Goal: Task Accomplishment & Management: Use online tool/utility

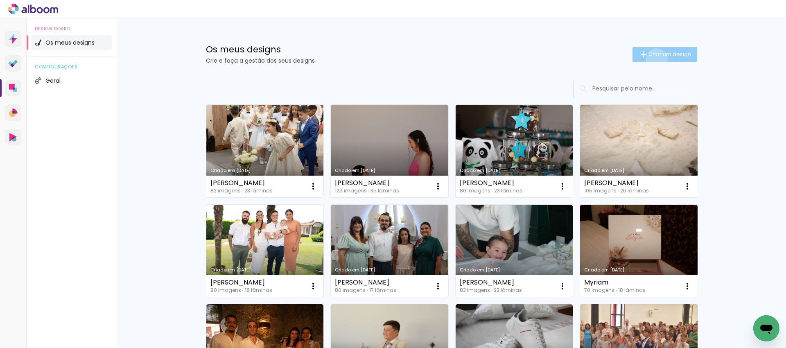
click at [655, 59] on paper-button "Criar um design" at bounding box center [664, 54] width 65 height 15
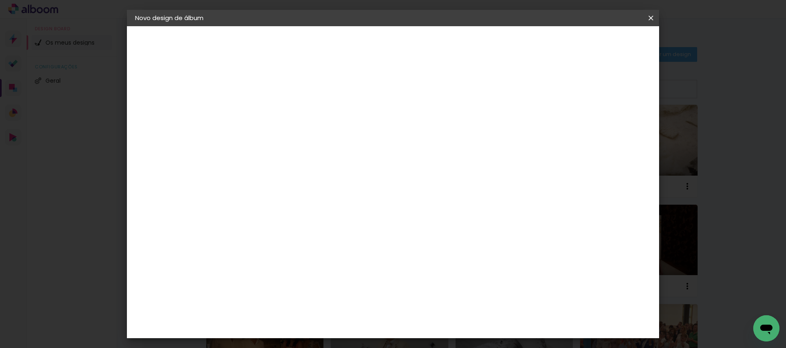
click at [269, 108] on input at bounding box center [269, 110] width 0 height 13
type input "Iris"
type paper-input "Iris"
click at [0, 0] on slot "Avançar" at bounding box center [0, 0] width 0 height 0
click at [0, 0] on slot "Tamanho Livre" at bounding box center [0, 0] width 0 height 0
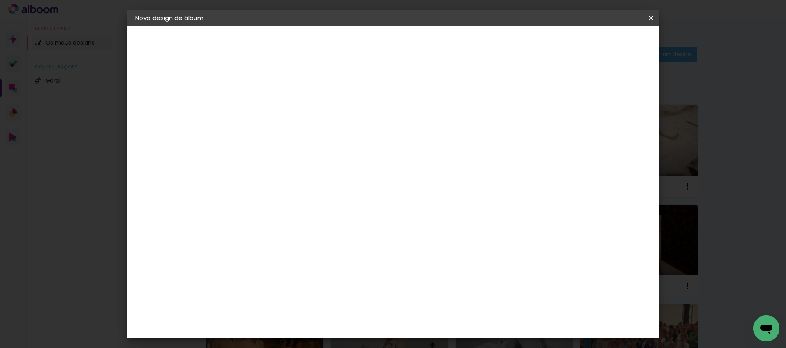
click at [0, 0] on slot "Avançar" at bounding box center [0, 0] width 0 height 0
drag, startPoint x: 253, startPoint y: 236, endPoint x: 241, endPoint y: 235, distance: 12.0
click at [241, 235] on input "30" at bounding box center [242, 234] width 21 height 12
type input "19"
type paper-input "19"
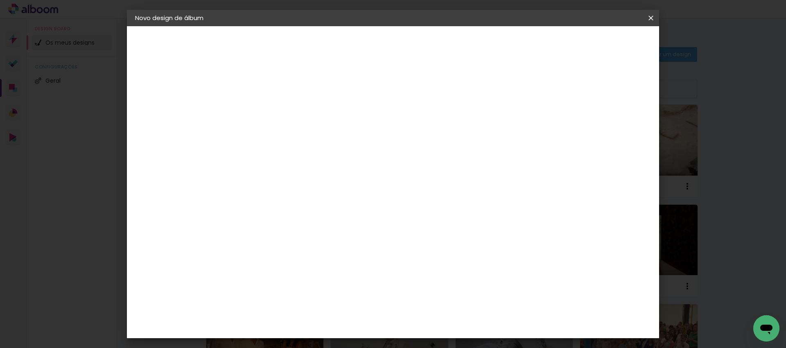
click at [359, 128] on span "30" at bounding box center [360, 128] width 14 height 12
drag, startPoint x: 452, startPoint y: 284, endPoint x: 436, endPoint y: 283, distance: 16.8
click at [436, 283] on div "60" at bounding box center [446, 284] width 31 height 12
type input "6"
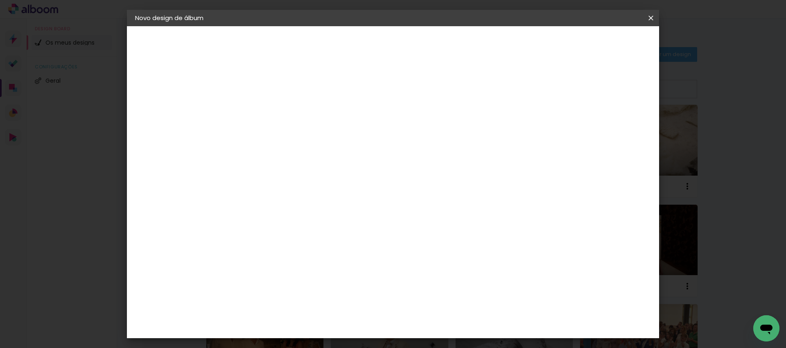
type input "25"
type paper-input "25"
click at [559, 43] on span "Iniciar design" at bounding box center [540, 44] width 37 height 6
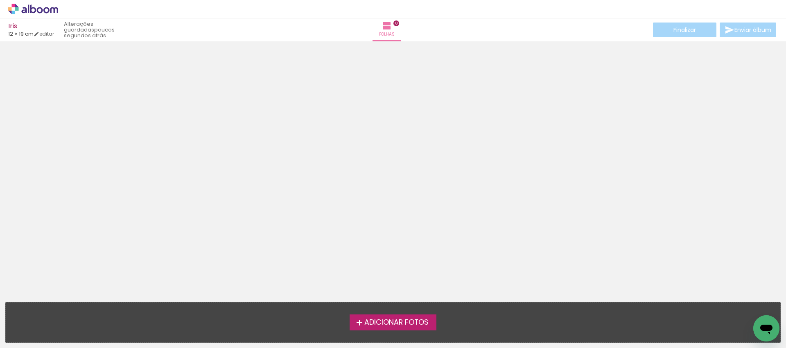
scroll to position [13, 0]
click at [45, 30] on link "editar" at bounding box center [44, 33] width 20 height 7
type input "19"
type input "25"
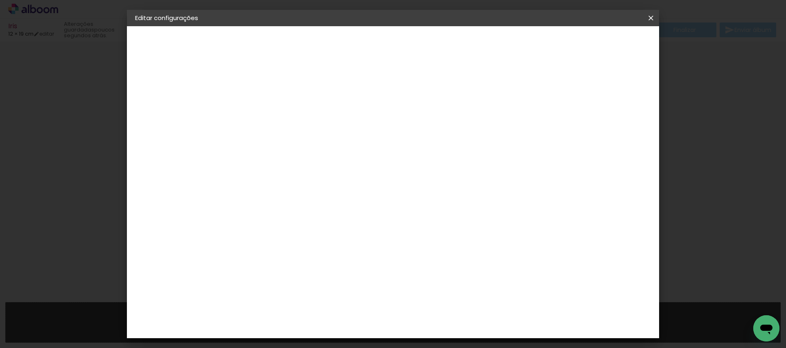
scroll to position [15, 0]
drag, startPoint x: 316, startPoint y: 231, endPoint x: 305, endPoint y: 228, distance: 11.3
click at [305, 228] on input "19" at bounding box center [307, 228] width 21 height 12
type input "25"
type paper-input "25"
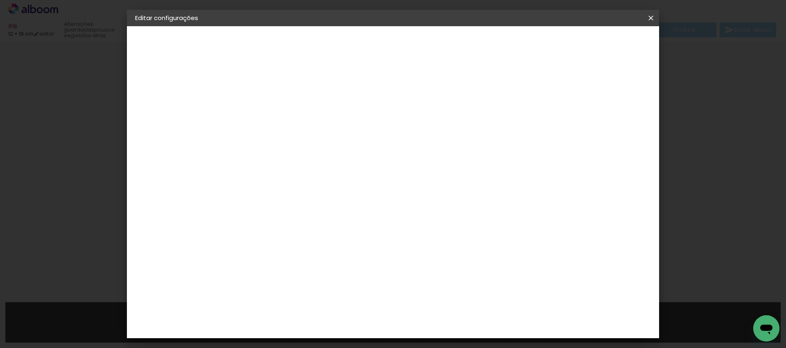
drag, startPoint x: 413, startPoint y: 128, endPoint x: 409, endPoint y: 129, distance: 4.1
click at [412, 128] on div "12.5 cm" at bounding box center [408, 128] width 76 height 20
click at [406, 128] on span "12.5" at bounding box center [403, 128] width 19 height 12
click at [447, 328] on input "25" at bounding box center [441, 332] width 21 height 12
drag, startPoint x: 451, startPoint y: 330, endPoint x: 437, endPoint y: 330, distance: 13.9
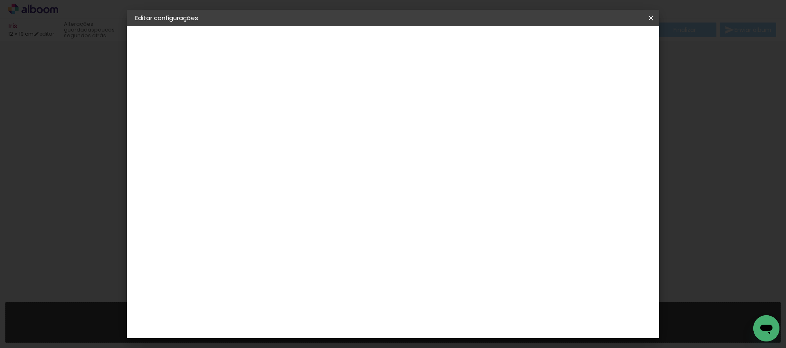
click at [437, 330] on input "25" at bounding box center [441, 332] width 21 height 12
type input "38"
type paper-input "38"
click at [508, 43] on span "Guardar configurações" at bounding box center [475, 44] width 67 height 6
click at [463, 93] on div at bounding box center [459, 93] width 7 height 7
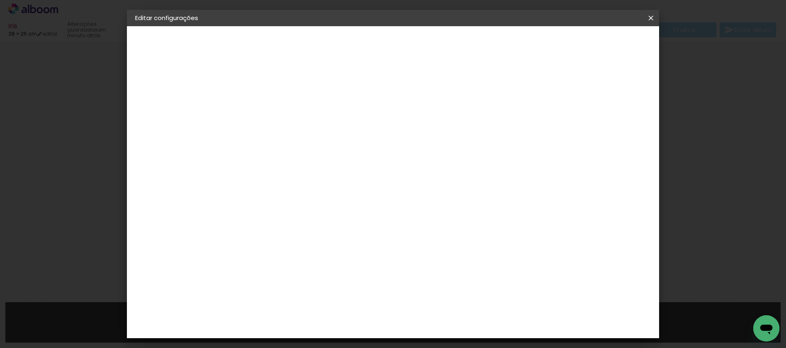
type paper-checkbox "on"
click at [517, 48] on paper-button "Guardar configurações" at bounding box center [474, 43] width 83 height 14
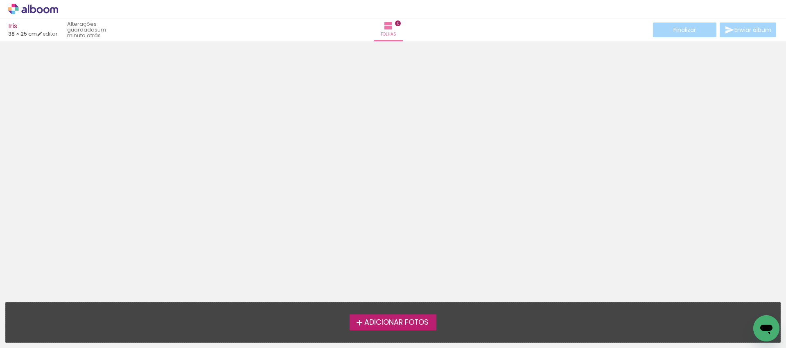
click at [384, 322] on span "Adicionar Fotos" at bounding box center [396, 322] width 64 height 7
click at [0, 0] on input "file" at bounding box center [0, 0] width 0 height 0
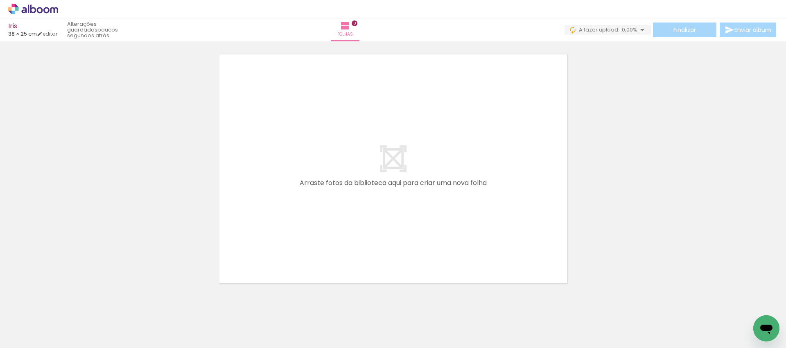
click at [27, 336] on span "Adicionar Fotos" at bounding box center [29, 336] width 25 height 9
click at [0, 0] on input "file" at bounding box center [0, 0] width 0 height 0
click at [34, 341] on span "Adicionar Fotos" at bounding box center [29, 336] width 25 height 9
click at [0, 0] on input "file" at bounding box center [0, 0] width 0 height 0
click at [26, 341] on span "Adicionar Fotos" at bounding box center [29, 336] width 25 height 9
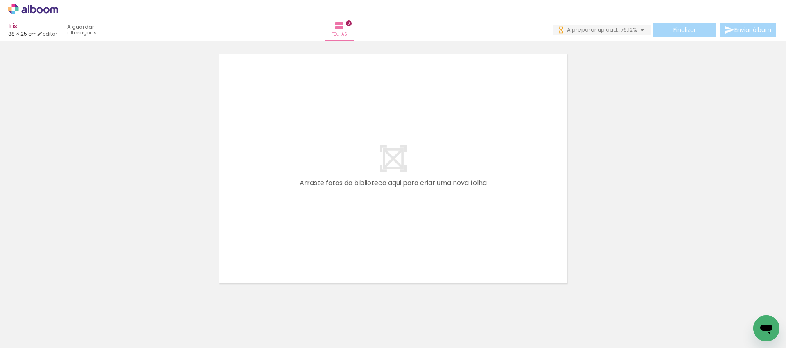
click at [0, 0] on input "file" at bounding box center [0, 0] width 0 height 0
click at [35, 336] on span "Adicionar Fotos" at bounding box center [29, 336] width 25 height 9
click at [0, 0] on input "file" at bounding box center [0, 0] width 0 height 0
click at [16, 334] on iron-icon at bounding box center [12, 337] width 10 height 10
click at [0, 0] on input "file" at bounding box center [0, 0] width 0 height 0
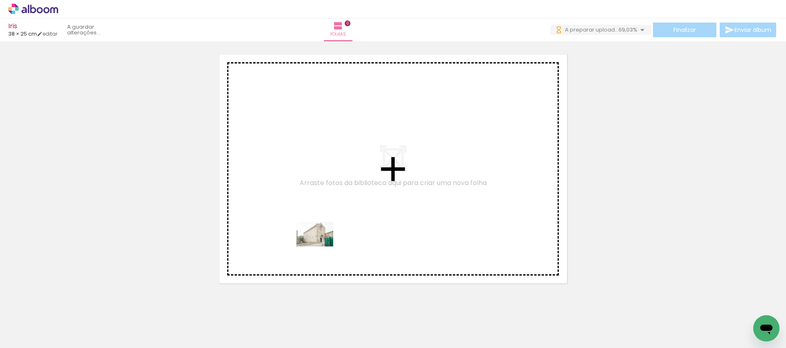
drag, startPoint x: 209, startPoint y: 303, endPoint x: 321, endPoint y: 246, distance: 125.2
click at [321, 246] on quentale-workspace at bounding box center [393, 174] width 786 height 348
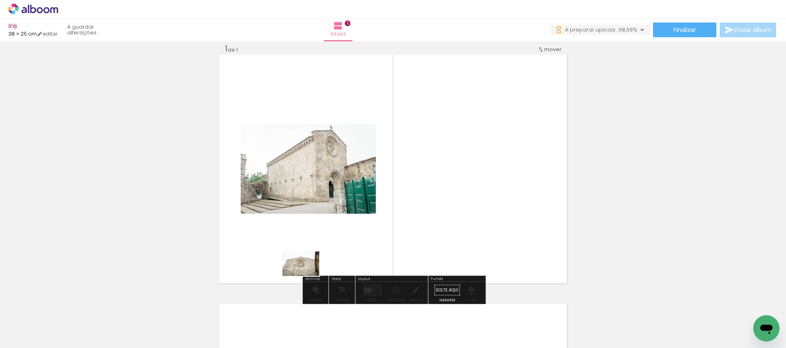
drag, startPoint x: 220, startPoint y: 308, endPoint x: 307, endPoint y: 276, distance: 93.0
click at [307, 276] on quentale-workspace at bounding box center [393, 174] width 786 height 348
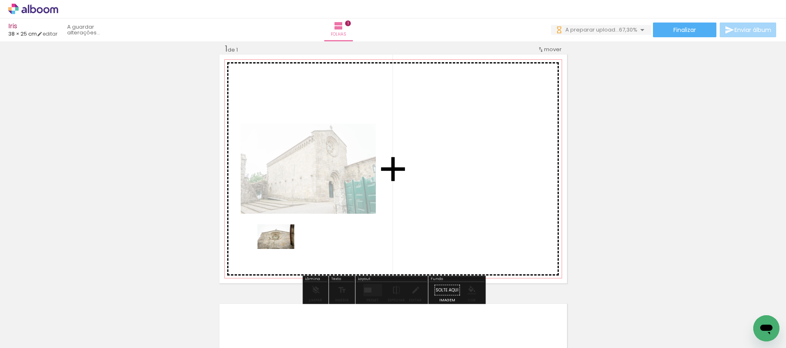
drag, startPoint x: 259, startPoint y: 273, endPoint x: 282, endPoint y: 249, distance: 33.9
click at [282, 249] on quentale-workspace at bounding box center [393, 174] width 786 height 348
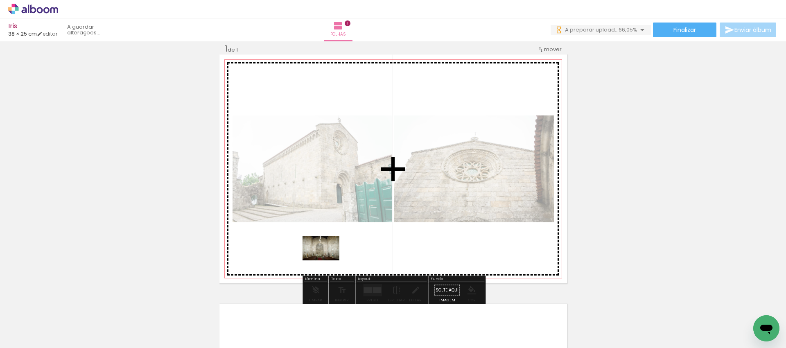
drag, startPoint x: 225, startPoint y: 314, endPoint x: 327, endPoint y: 260, distance: 115.7
click at [327, 260] on quentale-workspace at bounding box center [393, 174] width 786 height 348
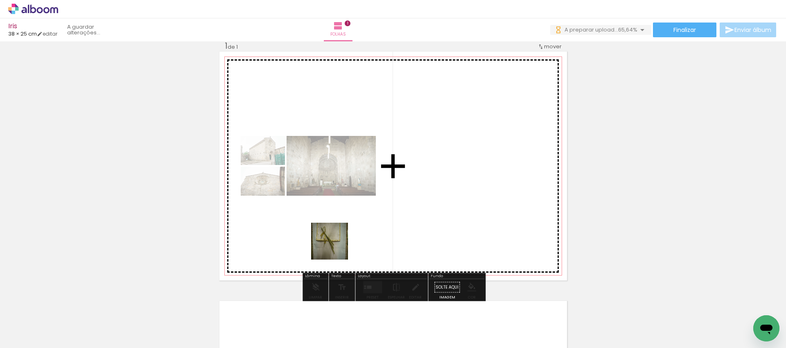
drag, startPoint x: 307, startPoint y: 264, endPoint x: 336, endPoint y: 247, distance: 33.1
click at [336, 247] on quentale-workspace at bounding box center [393, 174] width 786 height 348
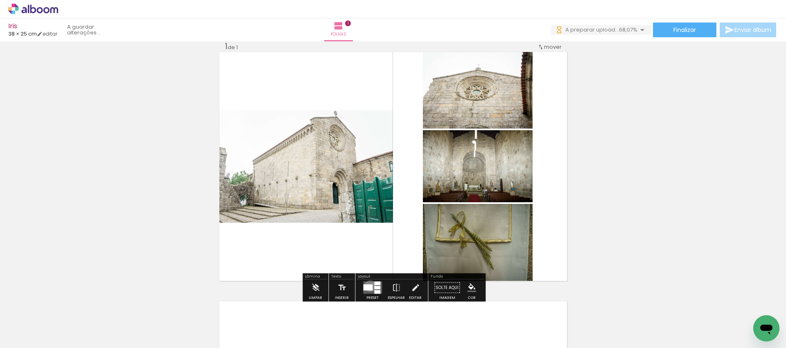
click at [368, 286] on div at bounding box center [367, 287] width 9 height 6
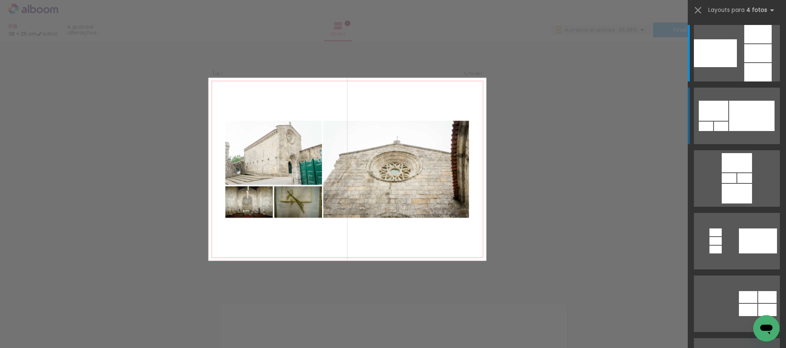
click at [717, 67] on div at bounding box center [715, 53] width 43 height 28
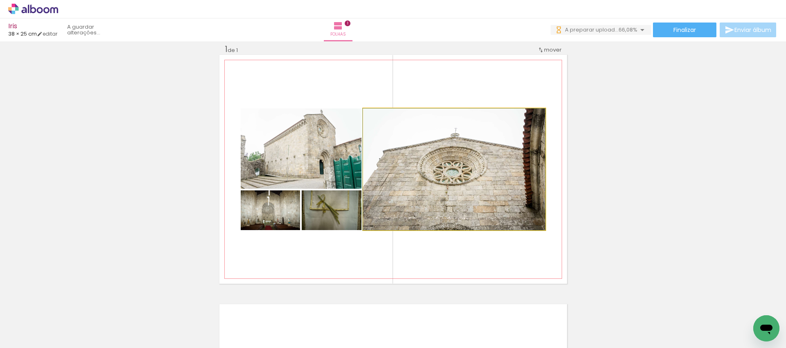
click at [471, 167] on quentale-photo at bounding box center [454, 169] width 182 height 122
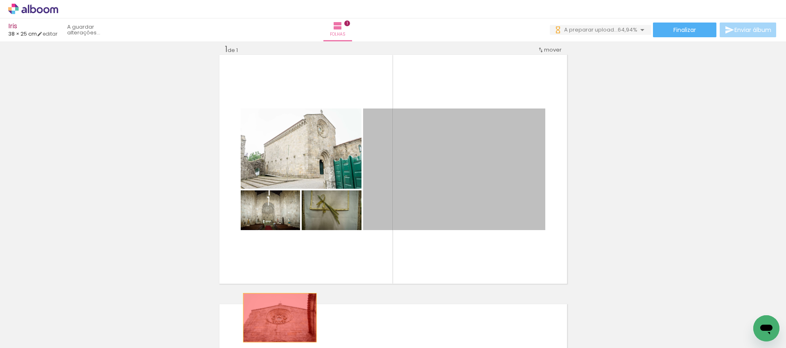
drag, startPoint x: 402, startPoint y: 264, endPoint x: 280, endPoint y: 317, distance: 133.2
click at [280, 318] on quentale-workspace at bounding box center [393, 174] width 786 height 348
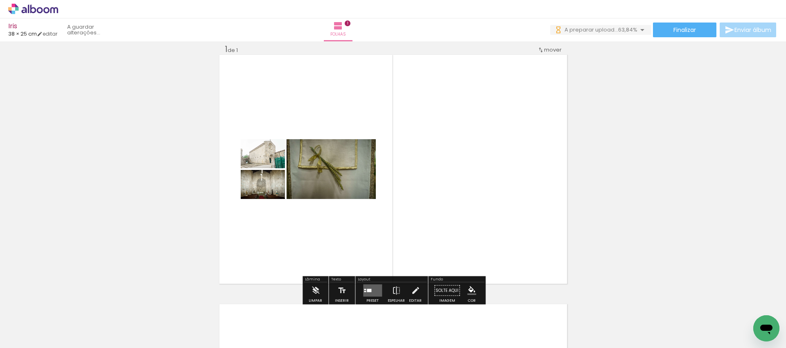
click at [367, 289] on div at bounding box center [369, 290] width 5 height 3
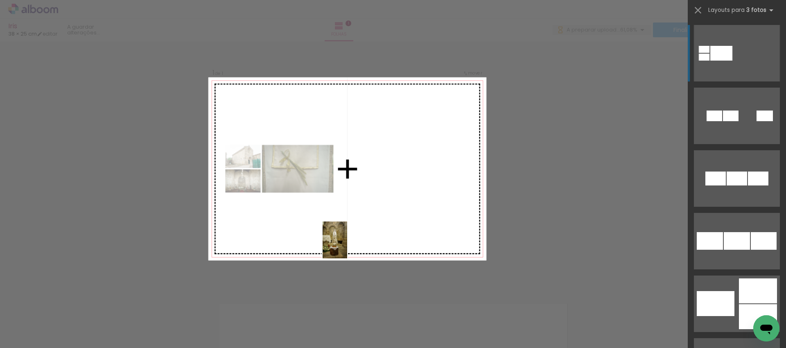
drag, startPoint x: 314, startPoint y: 328, endPoint x: 347, endPoint y: 246, distance: 88.5
click at [347, 246] on quentale-workspace at bounding box center [393, 174] width 786 height 348
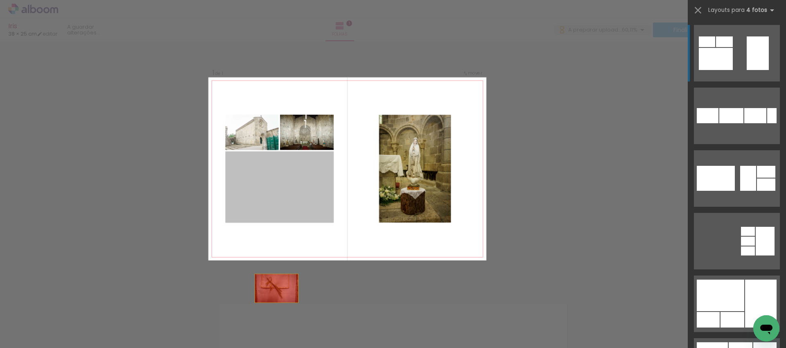
drag, startPoint x: 291, startPoint y: 261, endPoint x: 275, endPoint y: 314, distance: 54.5
click at [275, 314] on quentale-workspace at bounding box center [393, 174] width 786 height 348
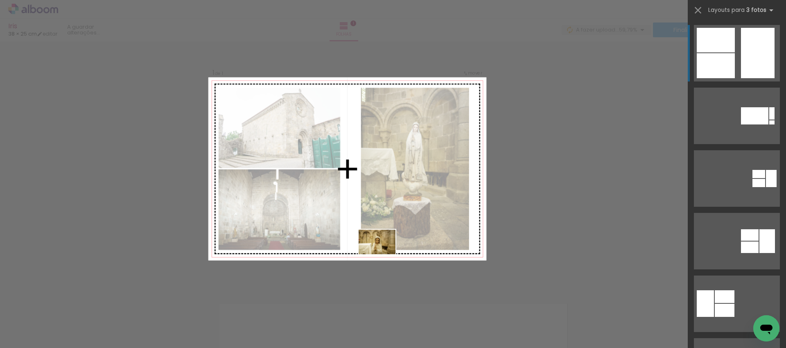
drag, startPoint x: 343, startPoint y: 317, endPoint x: 383, endPoint y: 254, distance: 74.9
click at [383, 254] on quentale-workspace at bounding box center [393, 174] width 786 height 348
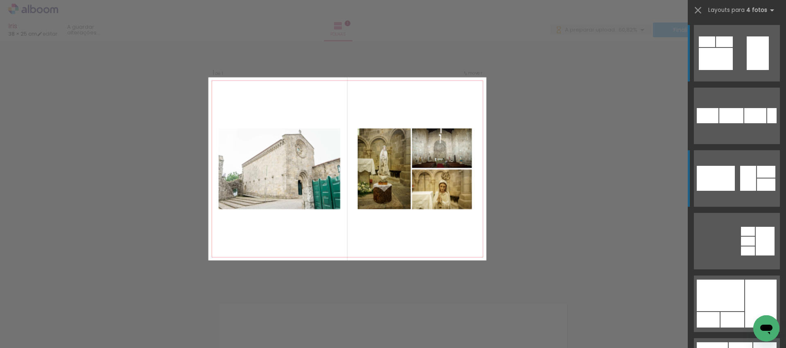
click at [715, 47] on div at bounding box center [707, 41] width 16 height 11
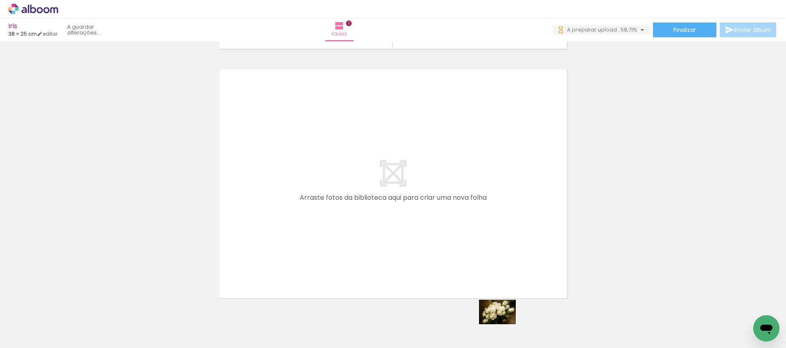
drag, startPoint x: 367, startPoint y: 231, endPoint x: 503, endPoint y: 324, distance: 165.2
click at [503, 324] on div at bounding box center [494, 320] width 41 height 27
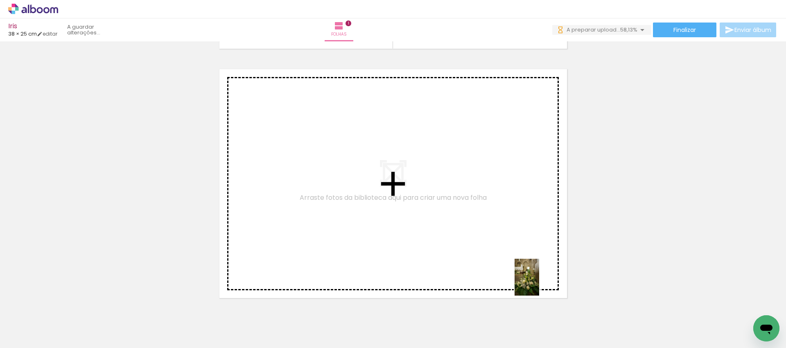
drag, startPoint x: 542, startPoint y: 314, endPoint x: 539, endPoint y: 283, distance: 30.8
click at [539, 283] on quentale-workspace at bounding box center [393, 174] width 786 height 348
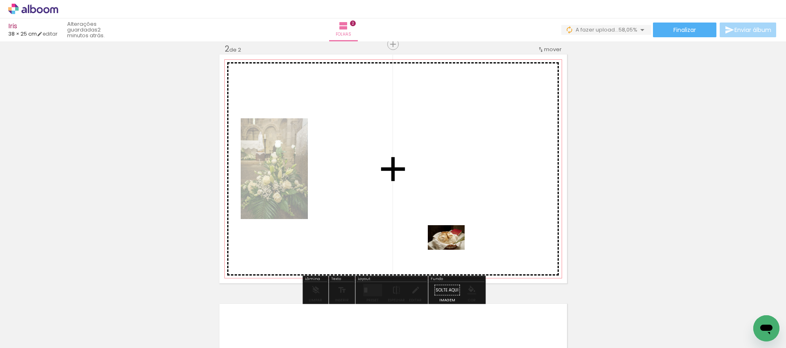
drag, startPoint x: 584, startPoint y: 322, endPoint x: 452, endPoint y: 250, distance: 150.4
click at [452, 250] on quentale-workspace at bounding box center [393, 174] width 786 height 348
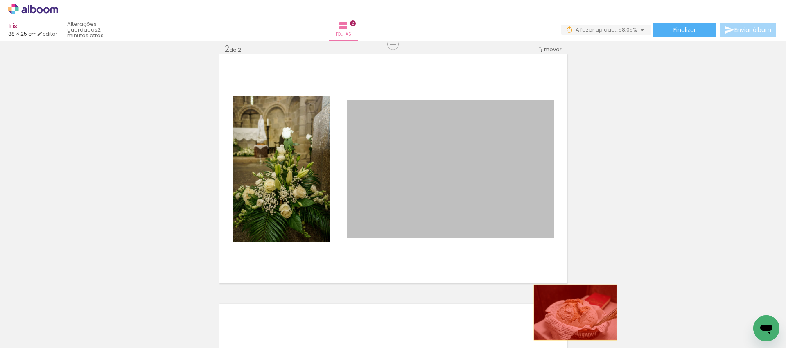
drag, startPoint x: 495, startPoint y: 229, endPoint x: 576, endPoint y: 313, distance: 116.4
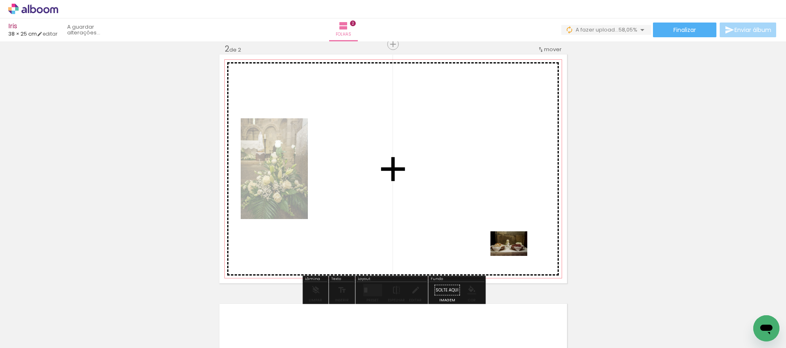
drag, startPoint x: 681, startPoint y: 323, endPoint x: 515, endPoint y: 256, distance: 178.7
click at [515, 256] on quentale-workspace at bounding box center [393, 174] width 786 height 348
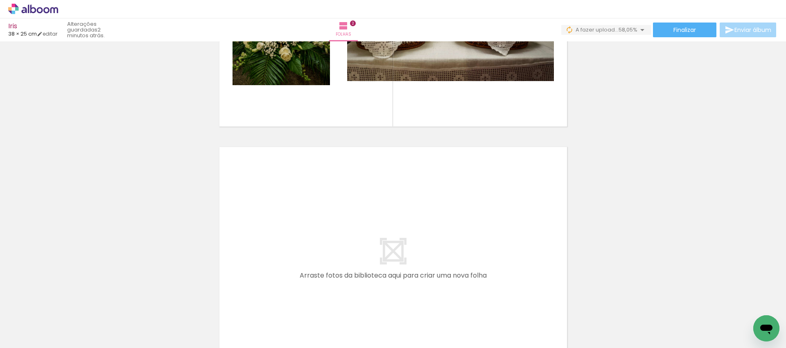
drag, startPoint x: 491, startPoint y: 323, endPoint x: 445, endPoint y: 249, distance: 87.1
click at [445, 249] on quentale-workspace at bounding box center [393, 174] width 786 height 348
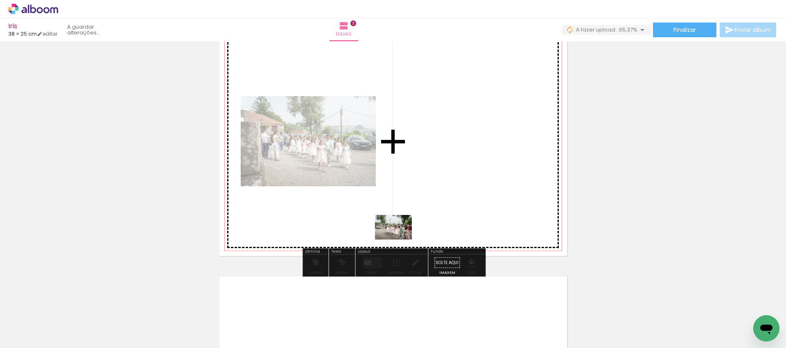
drag, startPoint x: 583, startPoint y: 331, endPoint x: 392, endPoint y: 233, distance: 215.3
click at [392, 233] on quentale-workspace at bounding box center [393, 174] width 786 height 348
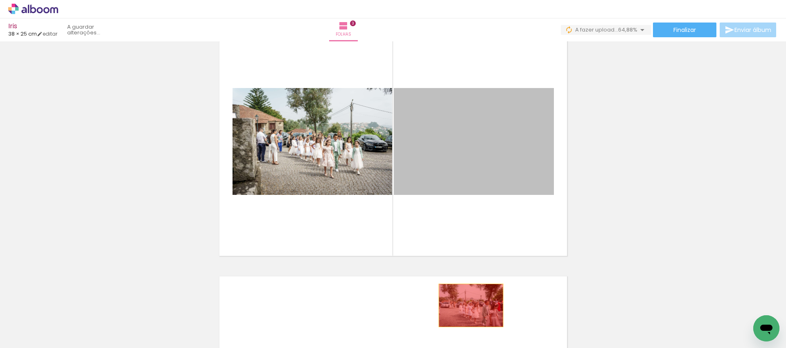
drag, startPoint x: 488, startPoint y: 169, endPoint x: 471, endPoint y: 305, distance: 137.0
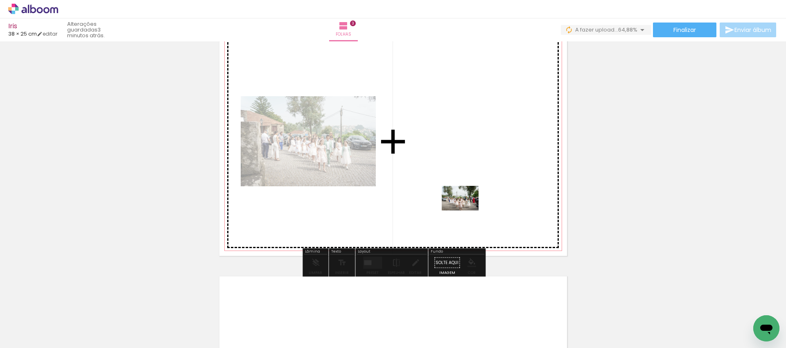
drag, startPoint x: 533, startPoint y: 307, endPoint x: 466, endPoint y: 210, distance: 117.2
click at [466, 210] on quentale-workspace at bounding box center [393, 174] width 786 height 348
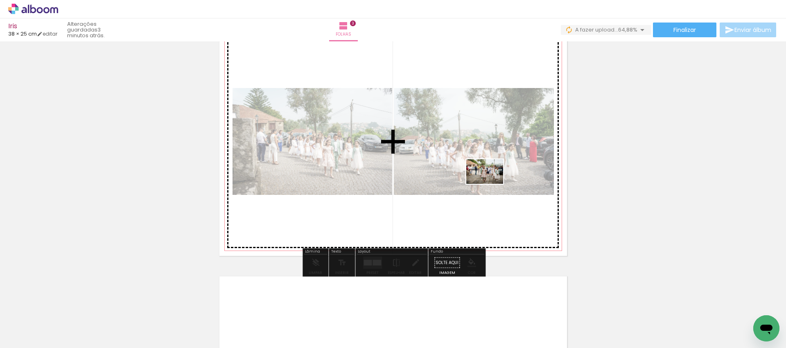
drag, startPoint x: 669, startPoint y: 317, endPoint x: 490, endPoint y: 183, distance: 224.0
click at [490, 183] on quentale-workspace at bounding box center [393, 174] width 786 height 348
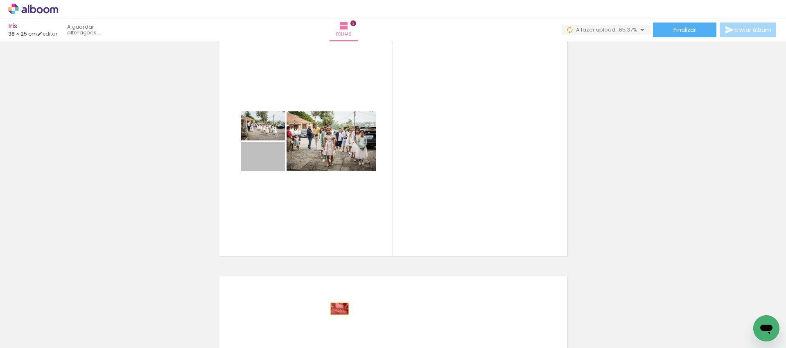
drag, startPoint x: 281, startPoint y: 166, endPoint x: 343, endPoint y: 310, distance: 157.1
click at [341, 309] on quentale-workspace at bounding box center [393, 174] width 786 height 348
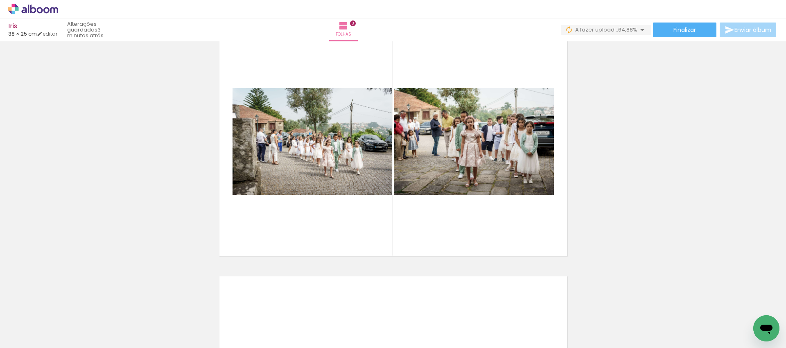
scroll to position [0, 292]
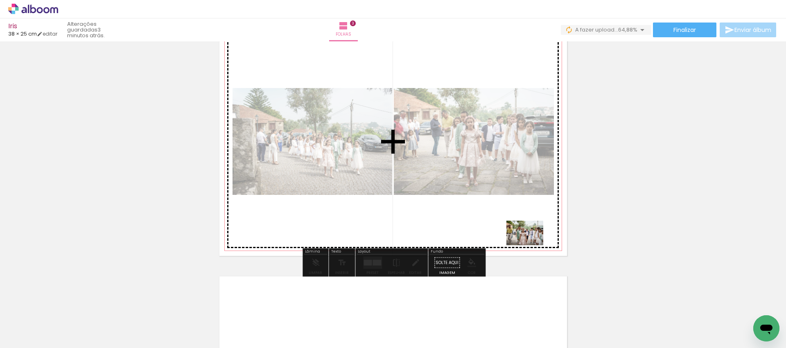
drag, startPoint x: 662, startPoint y: 326, endPoint x: 531, endPoint y: 245, distance: 153.8
click at [531, 245] on quentale-workspace at bounding box center [393, 174] width 786 height 348
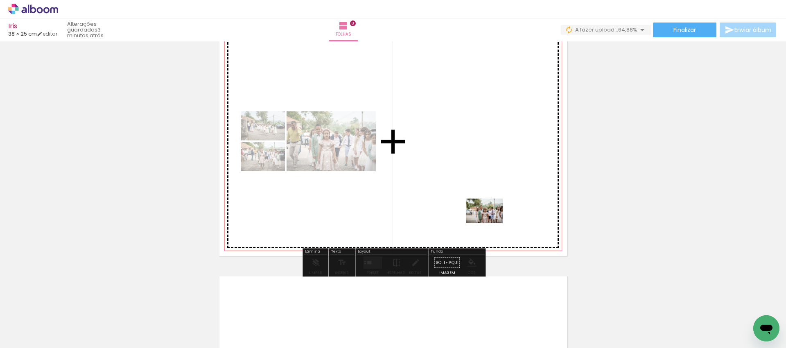
drag, startPoint x: 693, startPoint y: 315, endPoint x: 481, endPoint y: 219, distance: 232.8
click at [481, 219] on quentale-workspace at bounding box center [393, 174] width 786 height 348
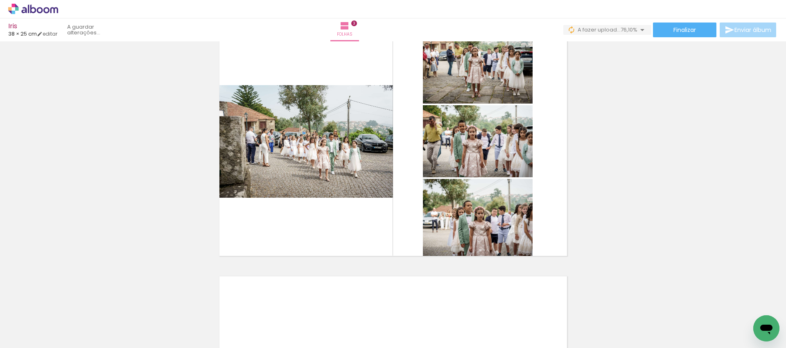
scroll to position [0, 483]
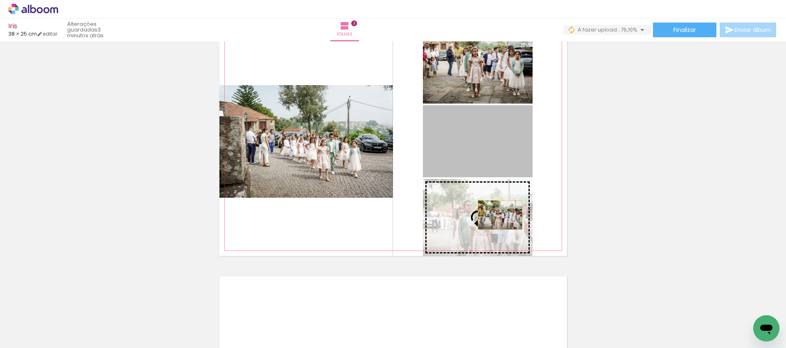
drag, startPoint x: 485, startPoint y: 147, endPoint x: 500, endPoint y: 215, distance: 69.8
click at [0, 0] on slot at bounding box center [0, 0] width 0 height 0
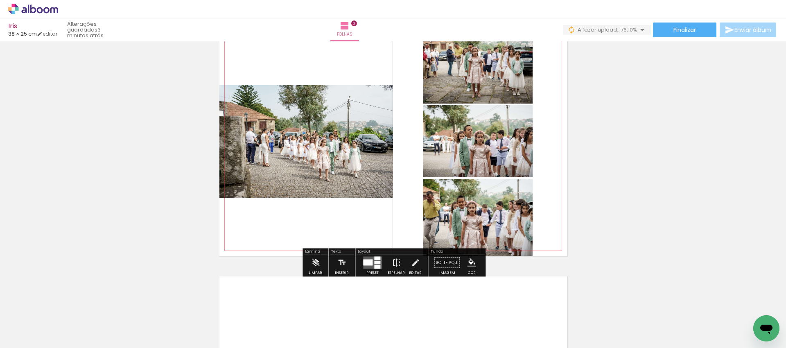
click at [0, 0] on slot "P&B" at bounding box center [0, 0] width 0 height 0
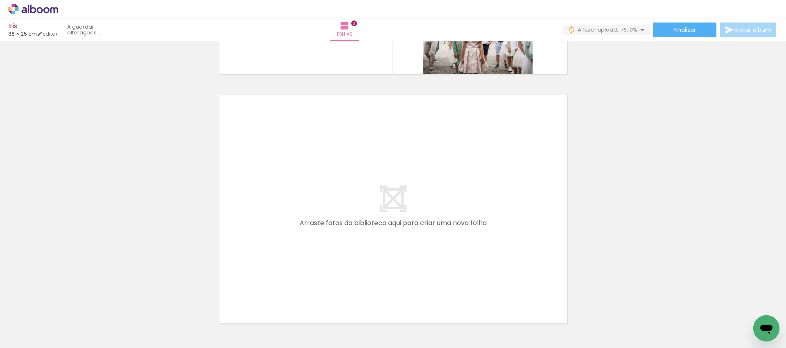
scroll to position [720, 0]
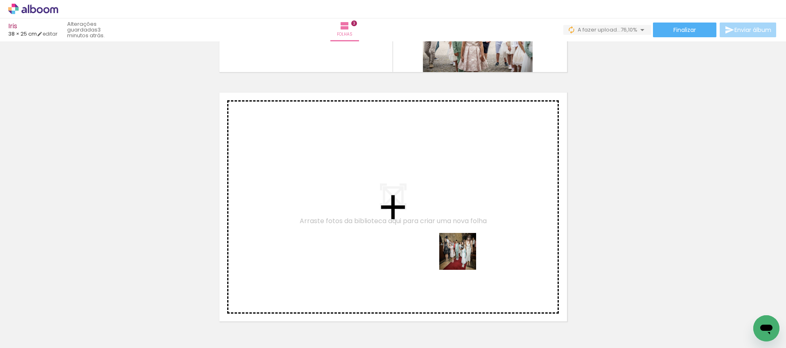
drag, startPoint x: 515, startPoint y: 324, endPoint x: 463, endPoint y: 256, distance: 85.2
click at [463, 256] on quentale-workspace at bounding box center [393, 174] width 786 height 348
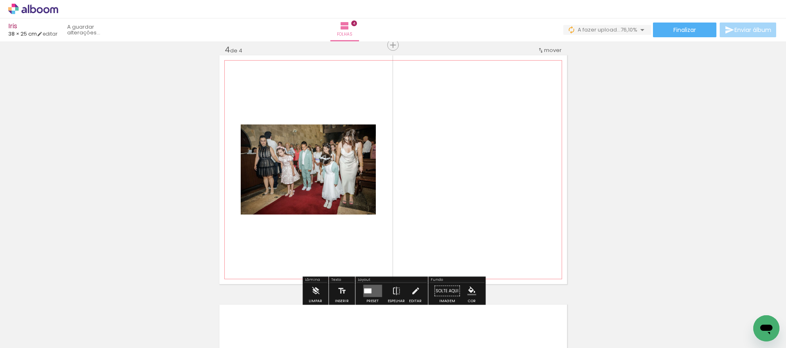
scroll to position [758, 0]
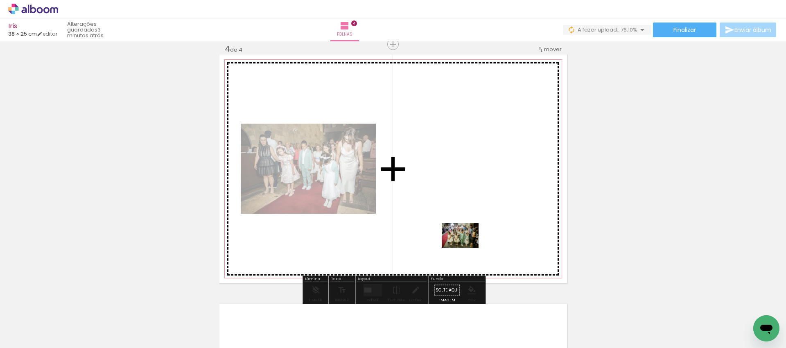
drag, startPoint x: 543, startPoint y: 320, endPoint x: 466, endPoint y: 248, distance: 105.1
click at [466, 248] on quentale-workspace at bounding box center [393, 174] width 786 height 348
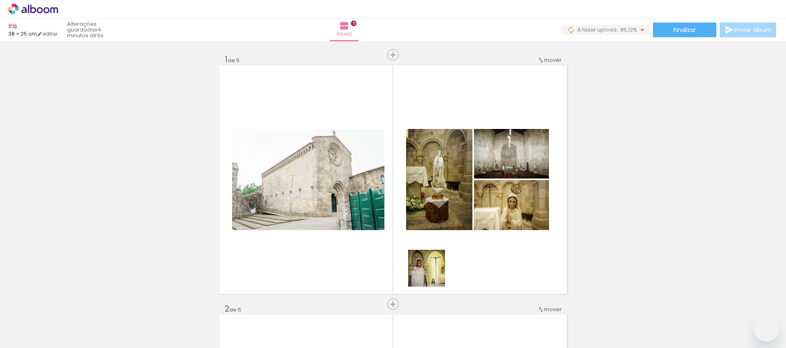
click at [394, 251] on quentale-workspace at bounding box center [393, 174] width 786 height 348
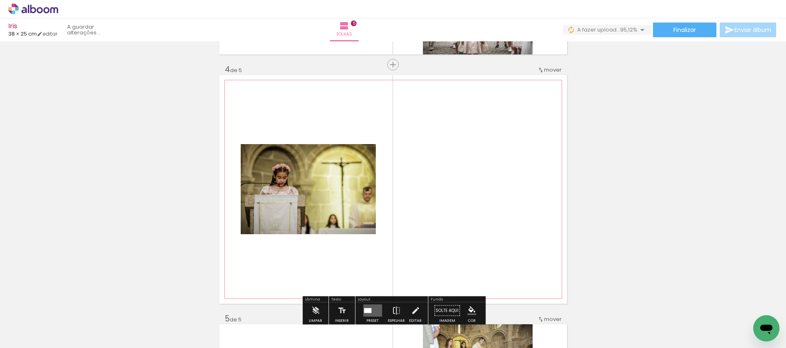
scroll to position [743, 0]
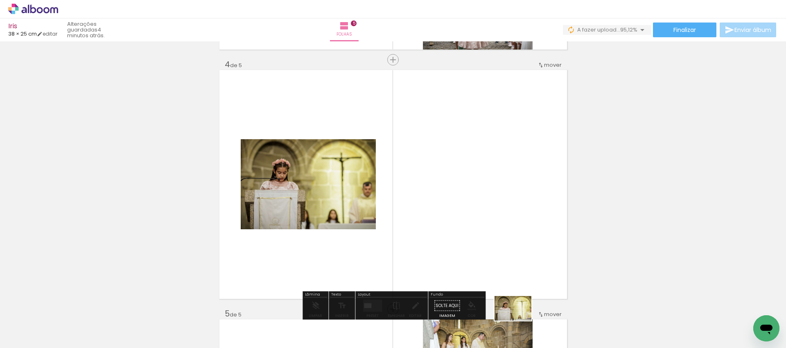
drag, startPoint x: 524, startPoint y: 322, endPoint x: 530, endPoint y: 323, distance: 6.2
click at [526, 322] on div at bounding box center [535, 320] width 41 height 27
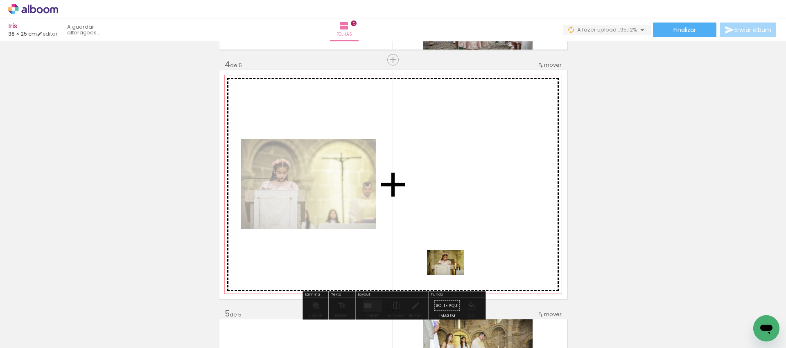
drag, startPoint x: 560, startPoint y: 324, endPoint x: 451, endPoint y: 275, distance: 119.2
click at [451, 275] on quentale-workspace at bounding box center [393, 174] width 786 height 348
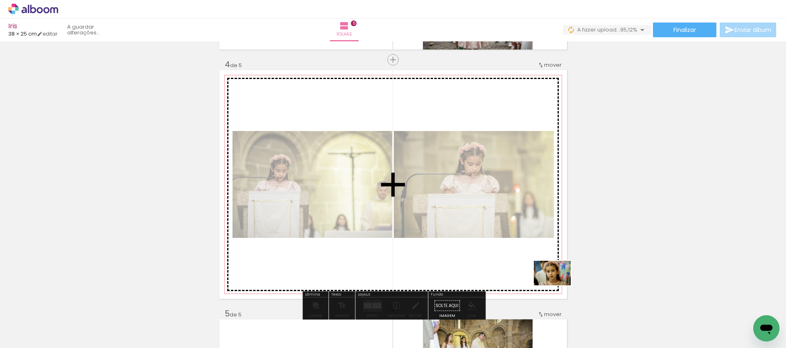
drag, startPoint x: 619, startPoint y: 318, endPoint x: 558, endPoint y: 285, distance: 68.9
click at [558, 285] on quentale-workspace at bounding box center [393, 174] width 786 height 348
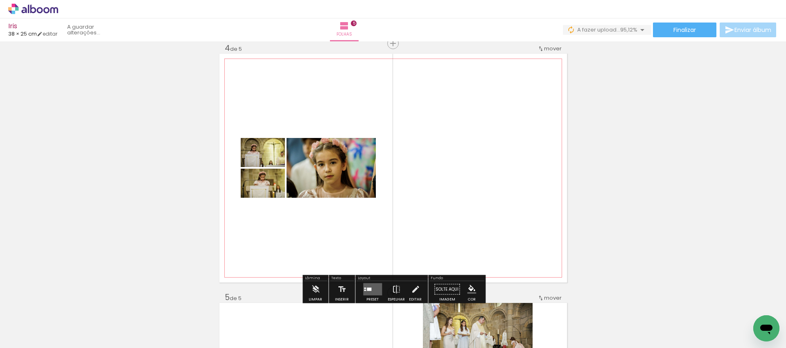
scroll to position [768, 0]
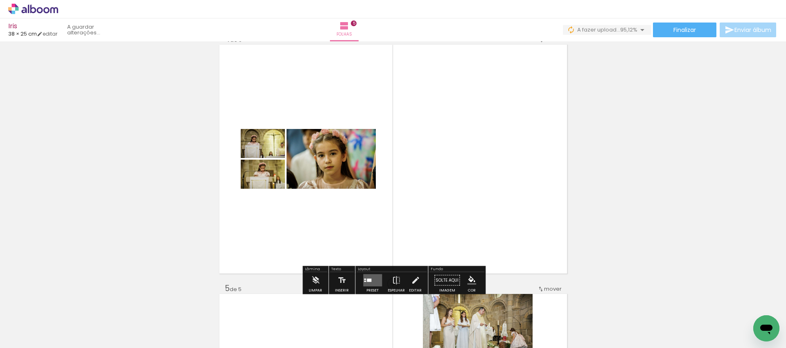
click at [374, 279] on quentale-layouter at bounding box center [372, 280] width 19 height 12
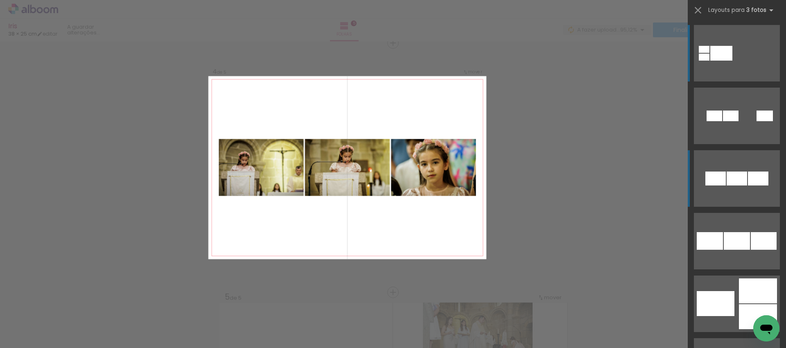
scroll to position [758, 0]
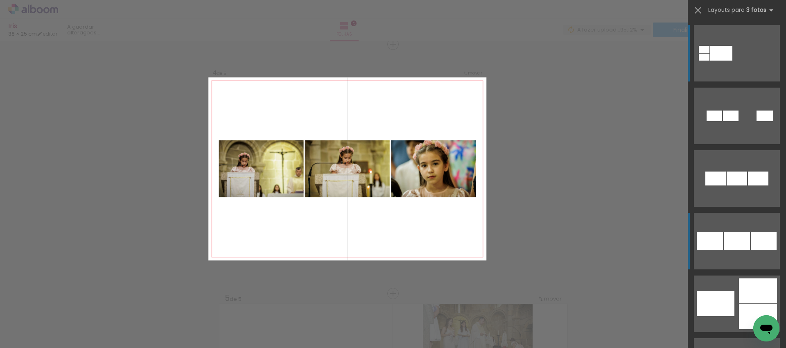
click at [747, 185] on div at bounding box center [737, 179] width 20 height 14
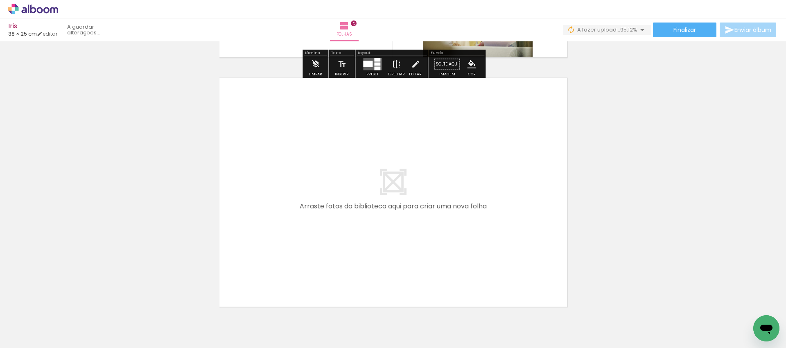
scroll to position [1237, 0]
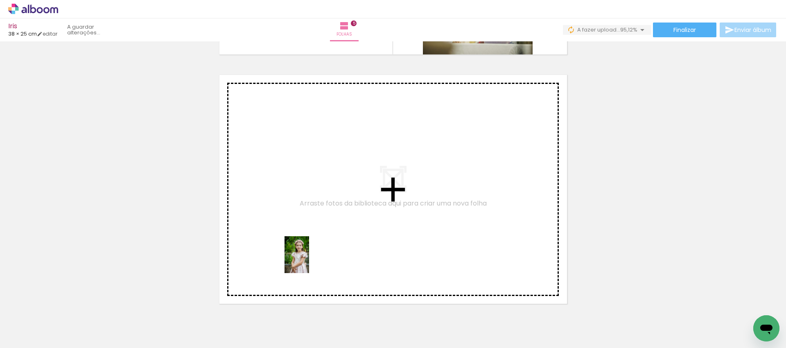
drag, startPoint x: 319, startPoint y: 316, endPoint x: 406, endPoint y: 301, distance: 88.9
click at [309, 261] on quentale-workspace at bounding box center [393, 174] width 786 height 348
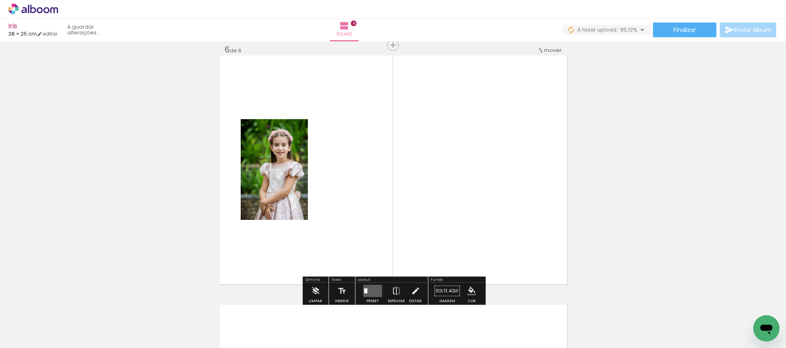
scroll to position [1257, 0]
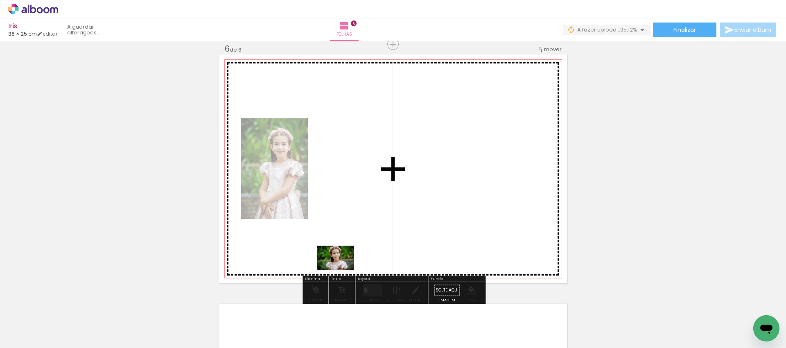
drag, startPoint x: 402, startPoint y: 310, endPoint x: 342, endPoint y: 270, distance: 72.1
click at [342, 270] on quentale-workspace at bounding box center [393, 174] width 786 height 348
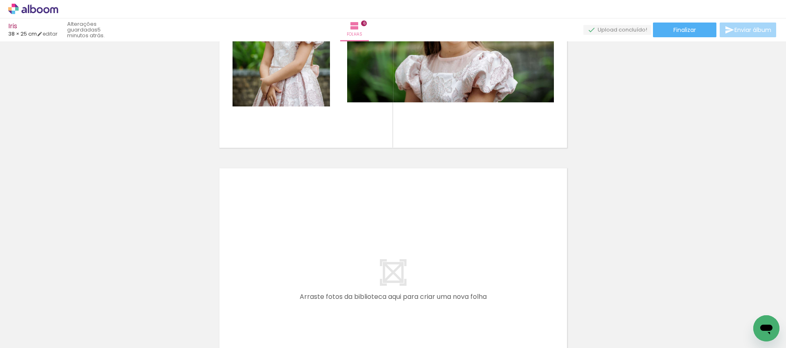
scroll to position [0, 1767]
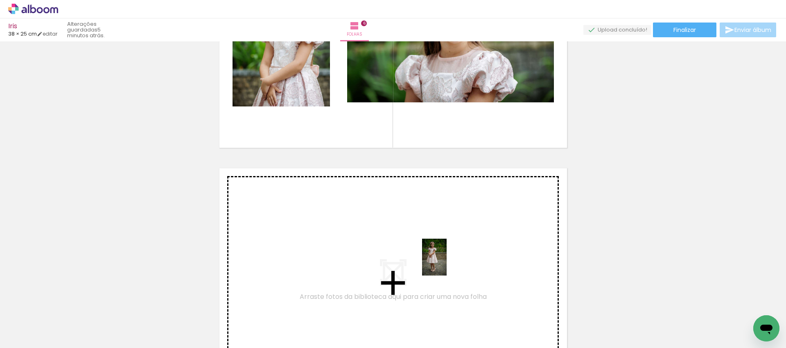
drag, startPoint x: 481, startPoint y: 330, endPoint x: 447, endPoint y: 263, distance: 75.2
click at [447, 263] on quentale-workspace at bounding box center [393, 174] width 786 height 348
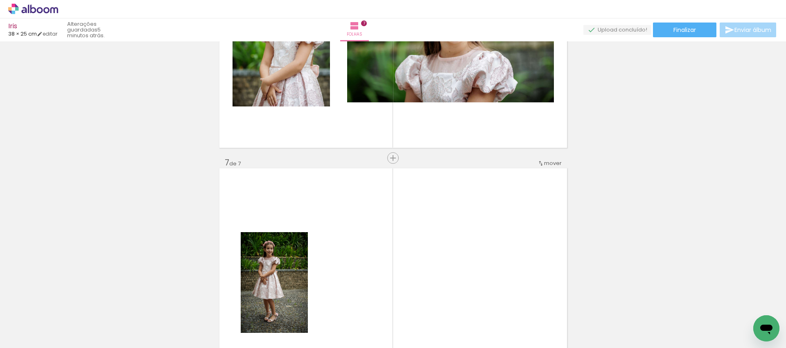
scroll to position [1506, 0]
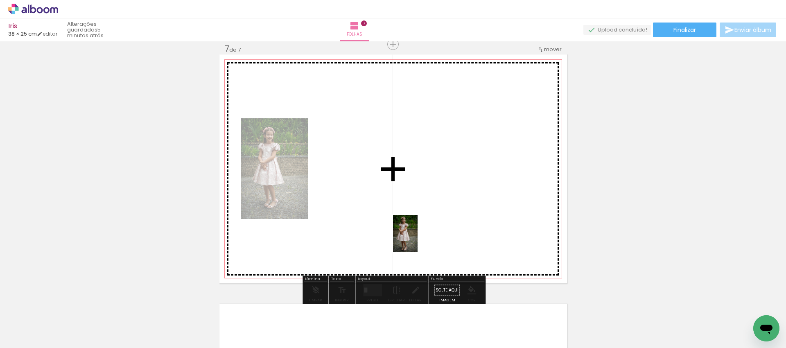
drag, startPoint x: 487, startPoint y: 282, endPoint x: 418, endPoint y: 239, distance: 81.4
click at [418, 239] on quentale-workspace at bounding box center [393, 174] width 786 height 348
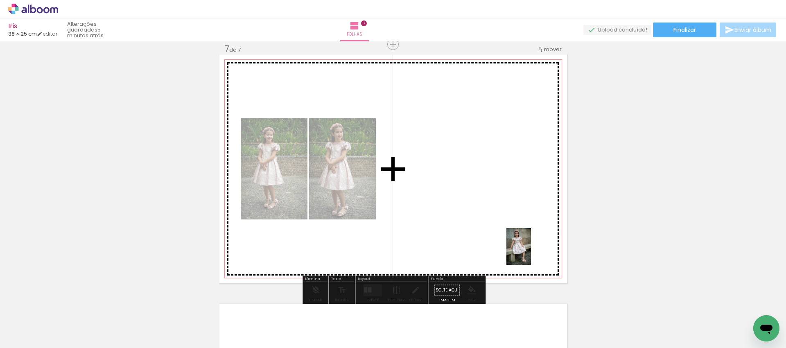
drag, startPoint x: 565, startPoint y: 313, endPoint x: 531, endPoint y: 253, distance: 69.5
click at [531, 253] on quentale-workspace at bounding box center [393, 174] width 786 height 348
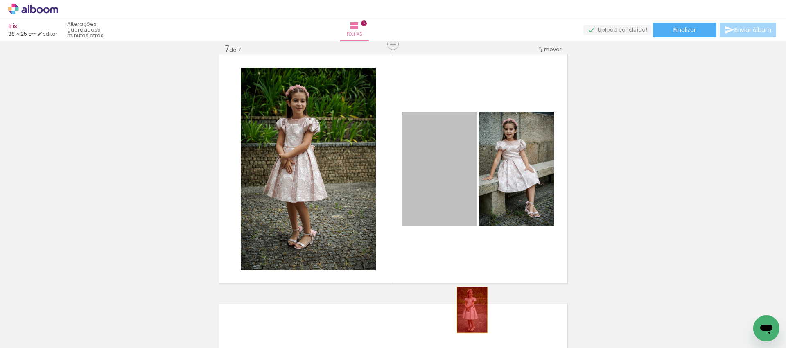
drag, startPoint x: 463, startPoint y: 211, endPoint x: 472, endPoint y: 310, distance: 99.5
click at [472, 310] on quentale-workspace at bounding box center [393, 174] width 786 height 348
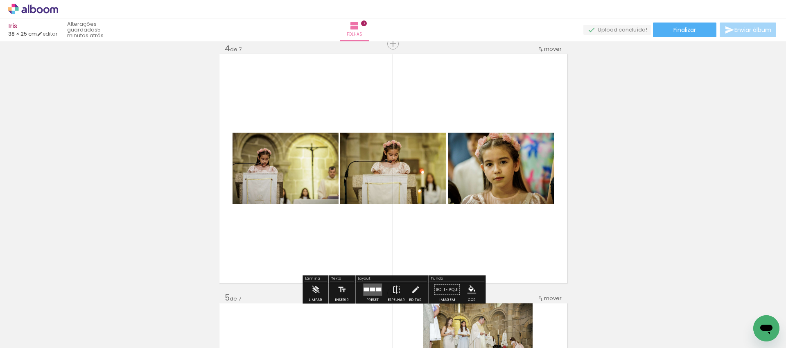
scroll to position [761, 0]
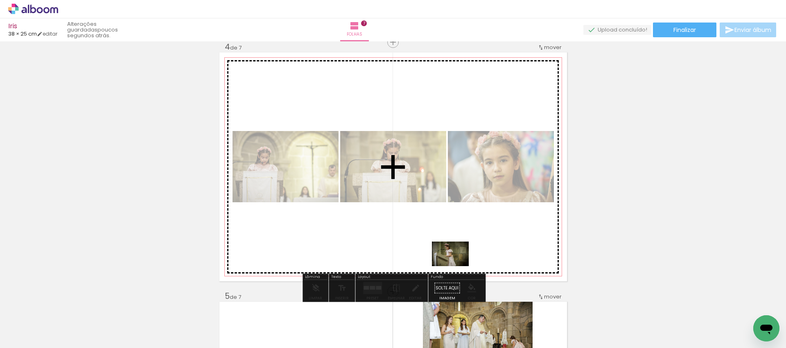
drag, startPoint x: 488, startPoint y: 327, endPoint x: 456, endPoint y: 266, distance: 68.8
click at [456, 266] on quentale-workspace at bounding box center [393, 174] width 786 height 348
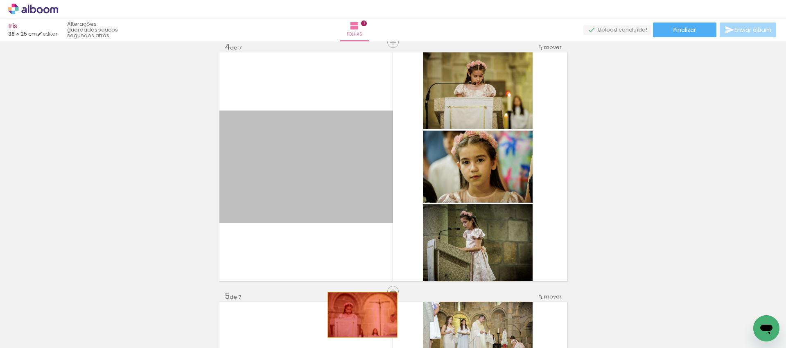
drag, startPoint x: 357, startPoint y: 210, endPoint x: 362, endPoint y: 315, distance: 105.4
click at [362, 315] on quentale-workspace at bounding box center [393, 174] width 786 height 348
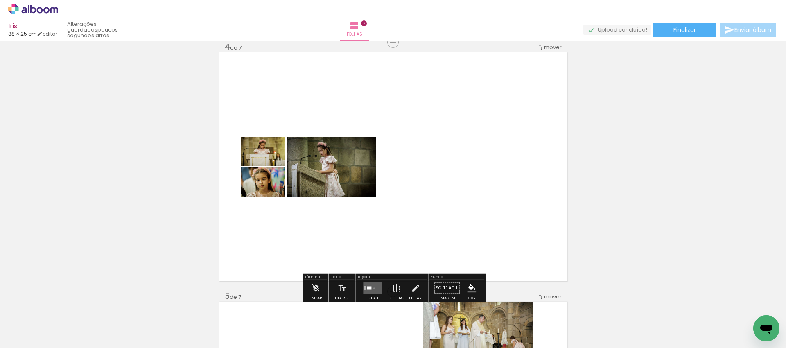
click at [372, 288] on quentale-layouter at bounding box center [372, 288] width 19 height 12
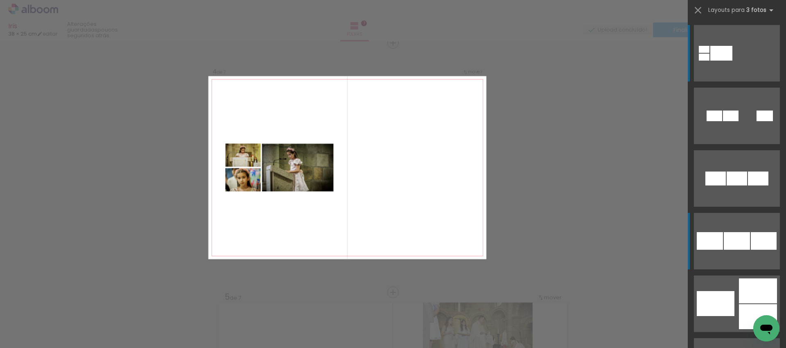
scroll to position [758, 0]
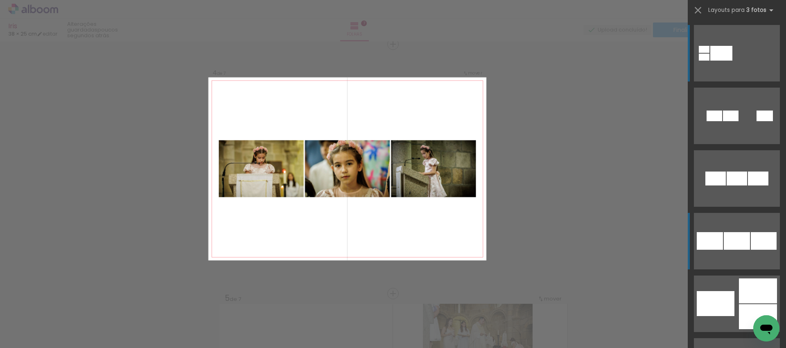
click at [734, 185] on div at bounding box center [737, 179] width 20 height 14
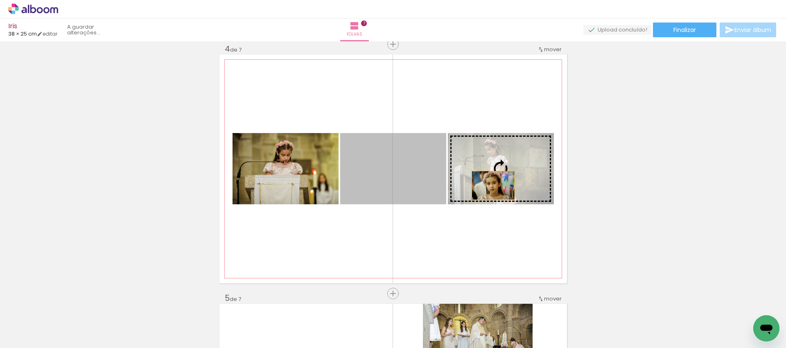
drag, startPoint x: 412, startPoint y: 186, endPoint x: 493, endPoint y: 185, distance: 80.6
click at [0, 0] on slot at bounding box center [0, 0] width 0 height 0
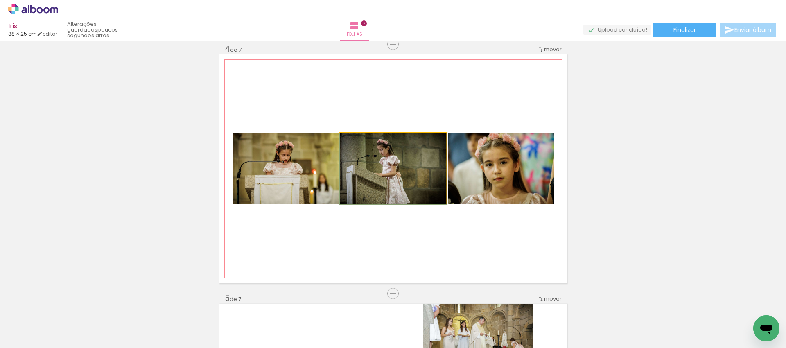
click at [411, 148] on quentale-photo at bounding box center [393, 168] width 106 height 71
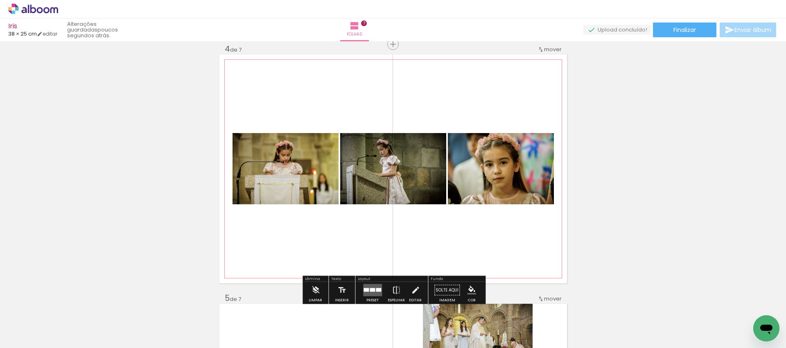
click at [0, 0] on slot "P&B" at bounding box center [0, 0] width 0 height 0
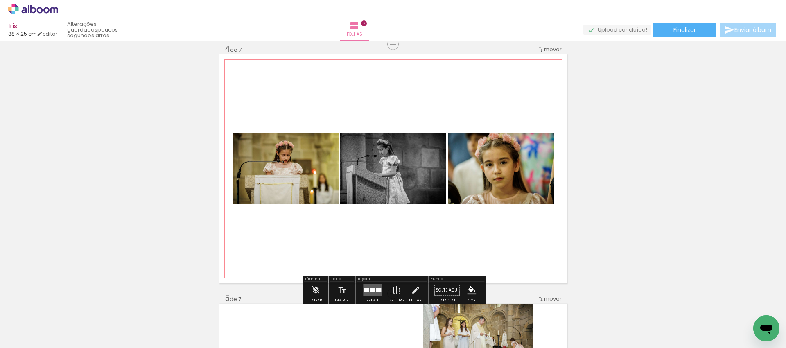
click at [454, 214] on quentale-layouter at bounding box center [393, 168] width 348 height 229
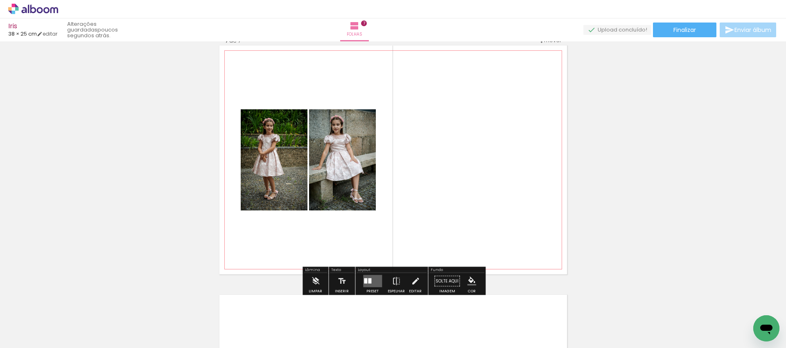
scroll to position [1516, 0]
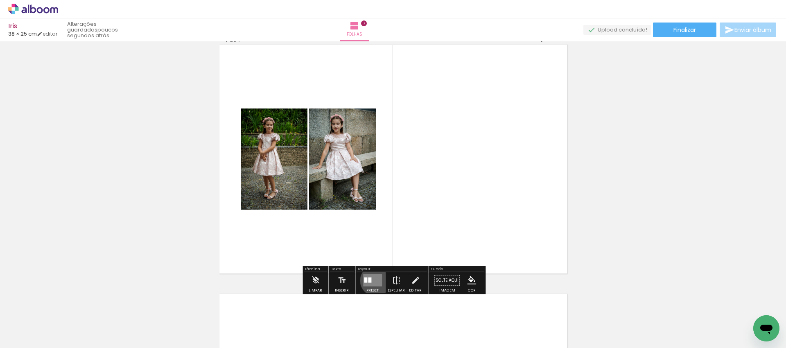
click at [374, 280] on quentale-layouter at bounding box center [372, 280] width 19 height 12
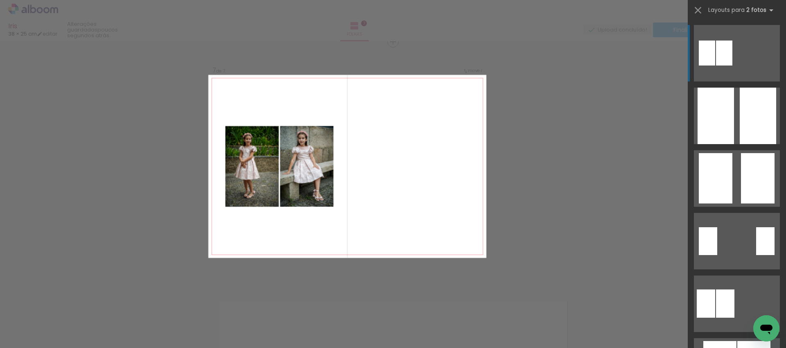
scroll to position [1506, 0]
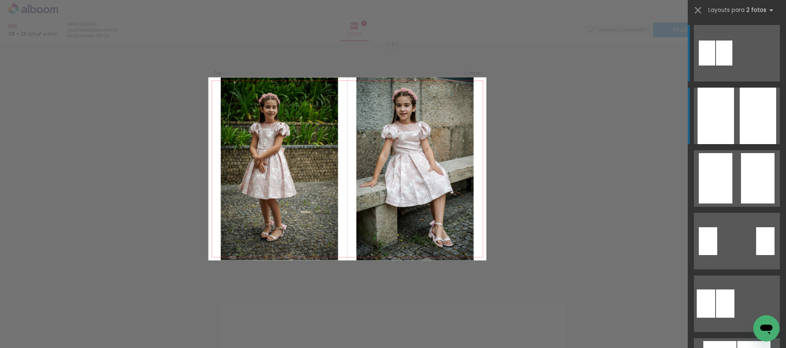
click at [752, 124] on div at bounding box center [758, 116] width 36 height 56
